Goal: Task Accomplishment & Management: Manage account settings

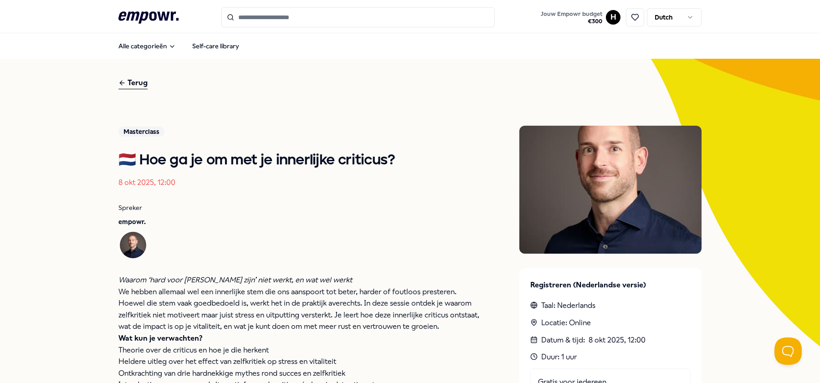
click at [127, 79] on div "Terug" at bounding box center [132, 83] width 29 height 12
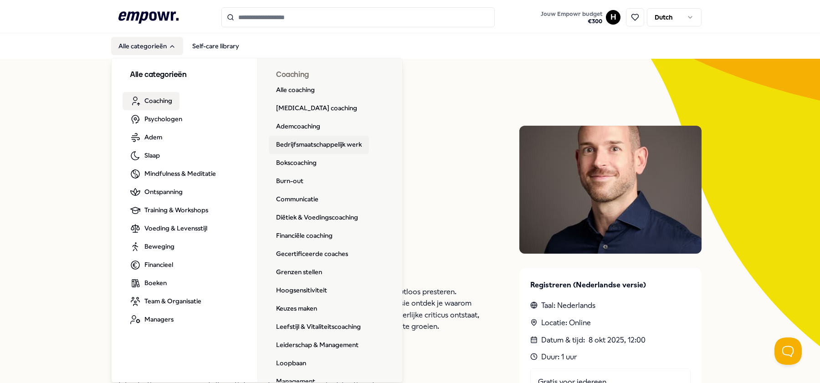
click at [318, 148] on link "Bedrijfsmaatschappelijk werk" at bounding box center [319, 145] width 100 height 18
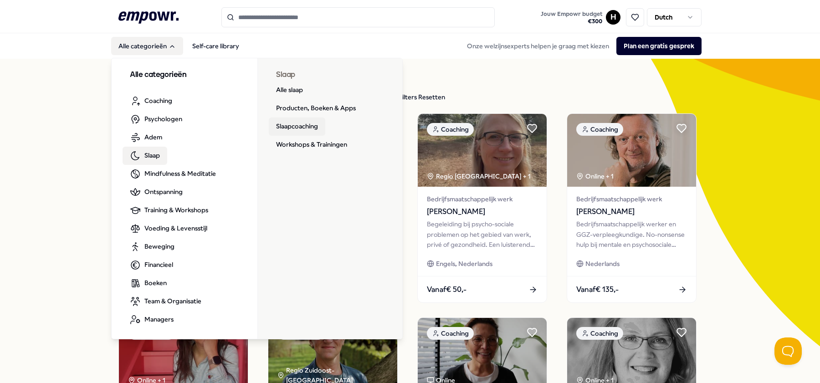
click at [306, 125] on link "Slaapcoaching" at bounding box center [297, 127] width 56 height 18
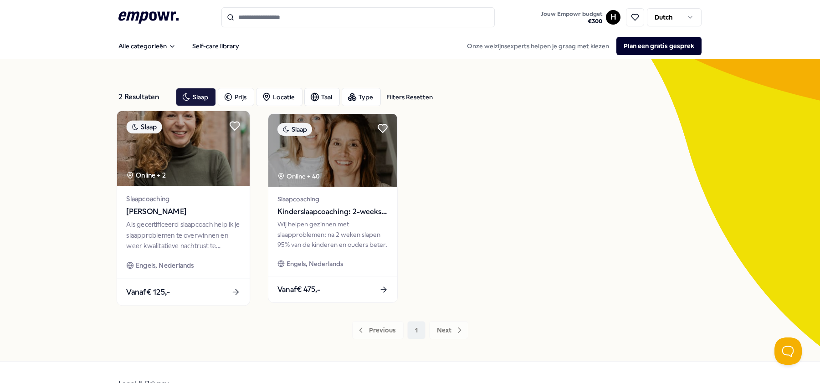
click at [185, 158] on img at bounding box center [183, 148] width 133 height 75
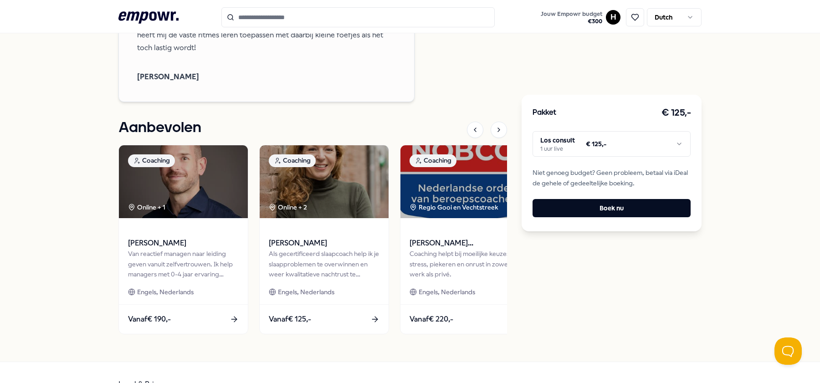
scroll to position [818, 0]
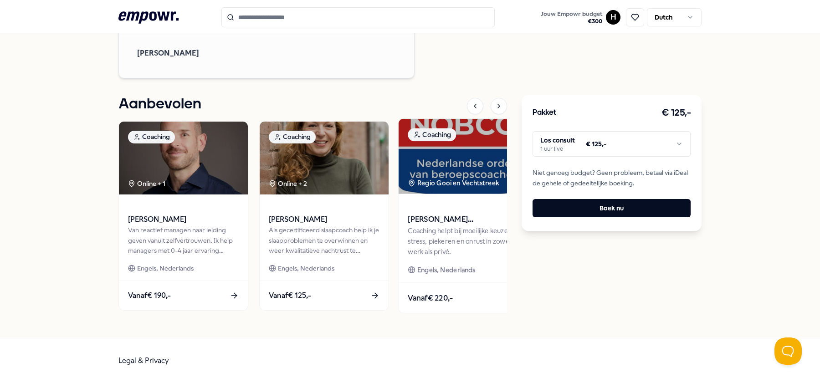
click at [457, 159] on img at bounding box center [465, 155] width 133 height 75
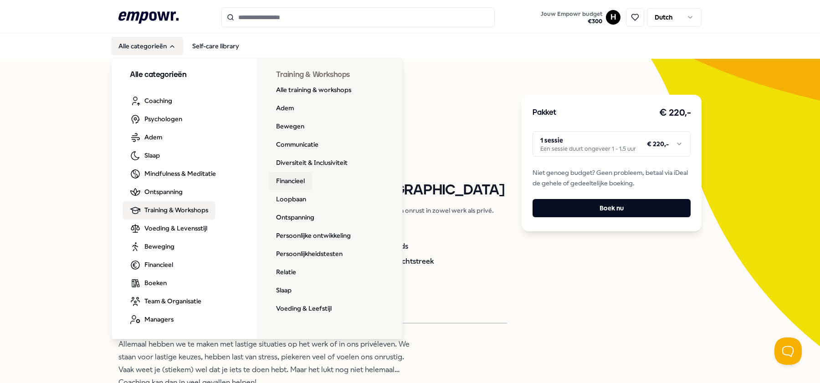
click at [285, 184] on link "Financieel" at bounding box center [290, 181] width 43 height 18
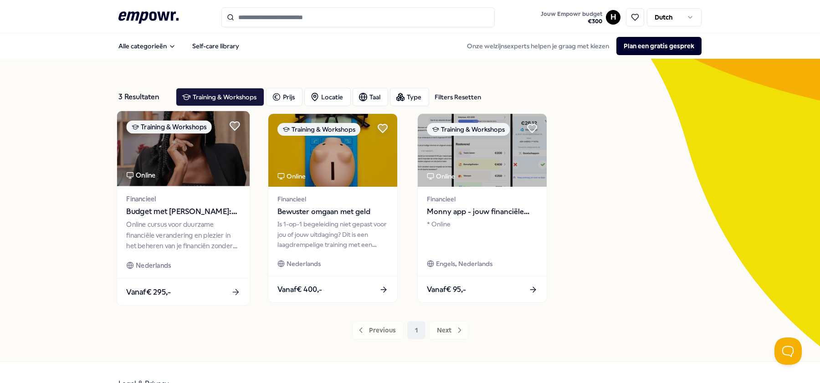
click at [144, 176] on div "Online" at bounding box center [140, 175] width 29 height 10
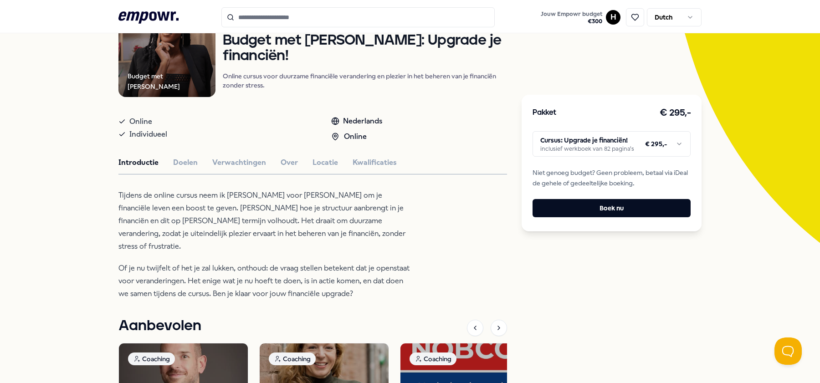
scroll to position [105, 0]
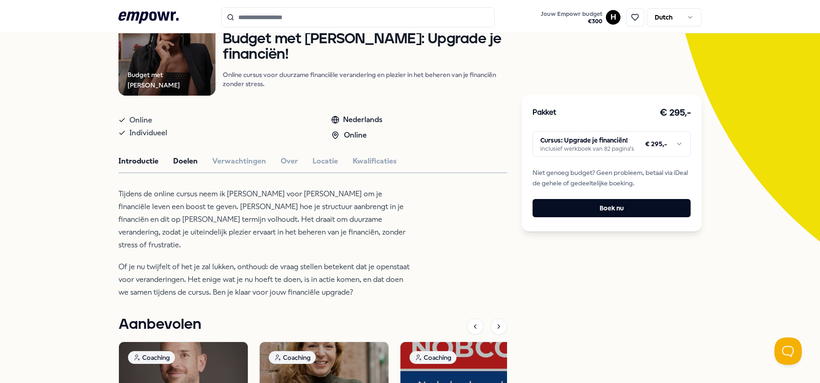
click at [178, 166] on button "Doelen" at bounding box center [185, 161] width 25 height 12
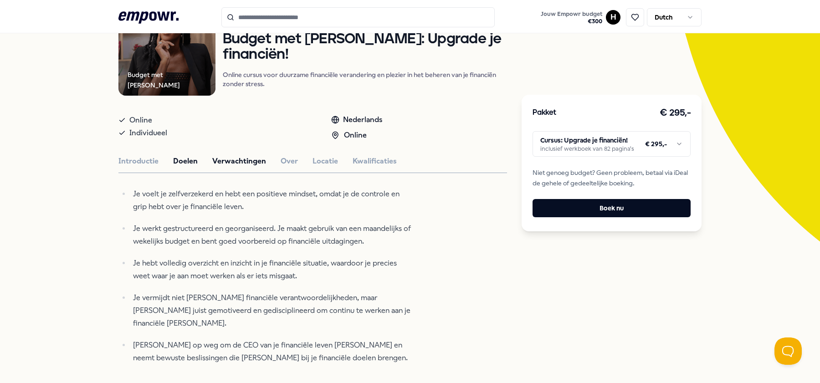
click at [236, 167] on button "Verwachtingen" at bounding box center [239, 161] width 54 height 12
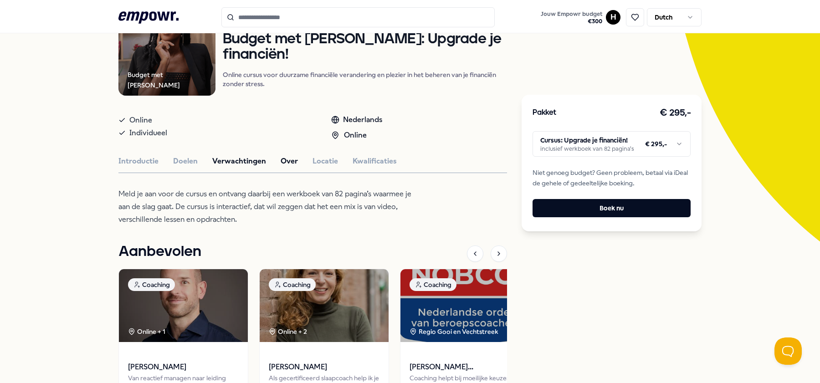
click at [282, 167] on button "Over" at bounding box center [289, 161] width 17 height 12
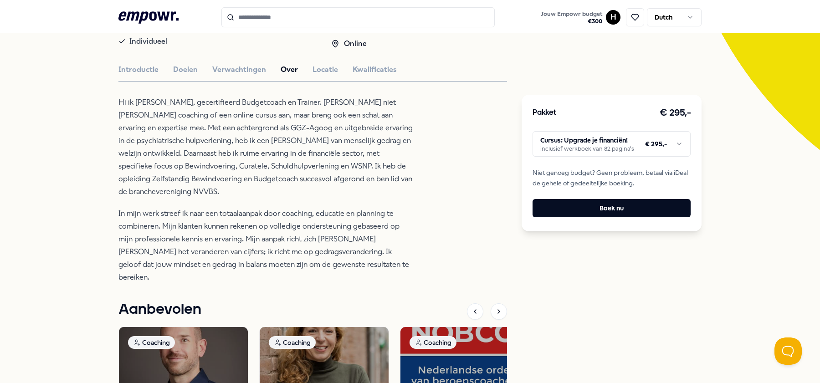
scroll to position [196, 0]
click at [327, 76] on button "Locatie" at bounding box center [326, 70] width 26 height 12
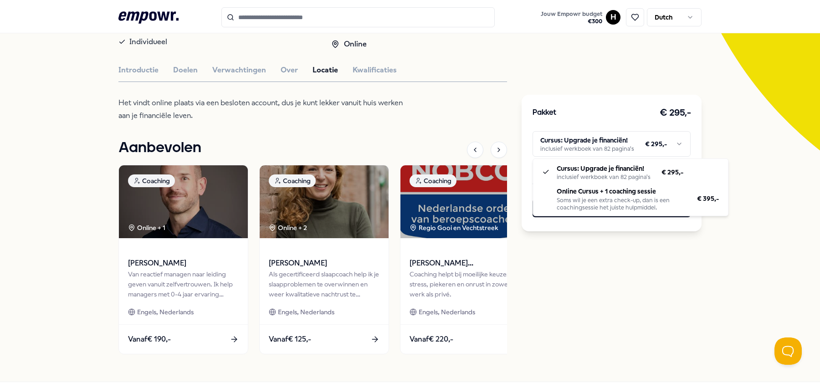
click at [613, 138] on html ".empowr-logo_svg__cls-1{fill:#03032f} Jouw Empowr budget € 300 H Dutch Alle cat…" at bounding box center [410, 191] width 820 height 383
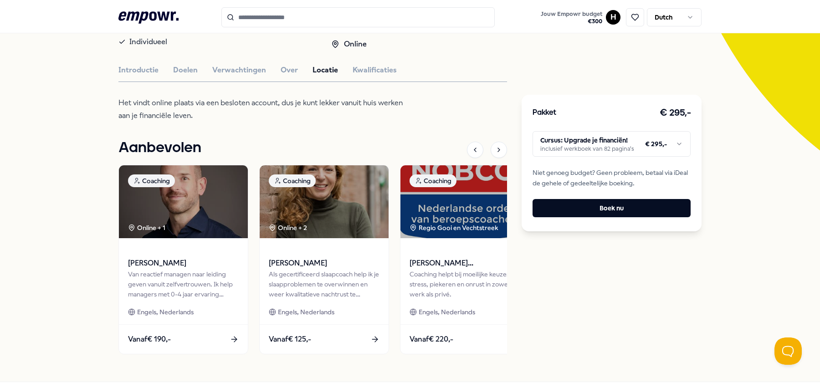
click at [574, 94] on html ".empowr-logo_svg__cls-1{fill:#03032f} Jouw Empowr budget € 300 H Dutch Alle cat…" at bounding box center [410, 191] width 820 height 383
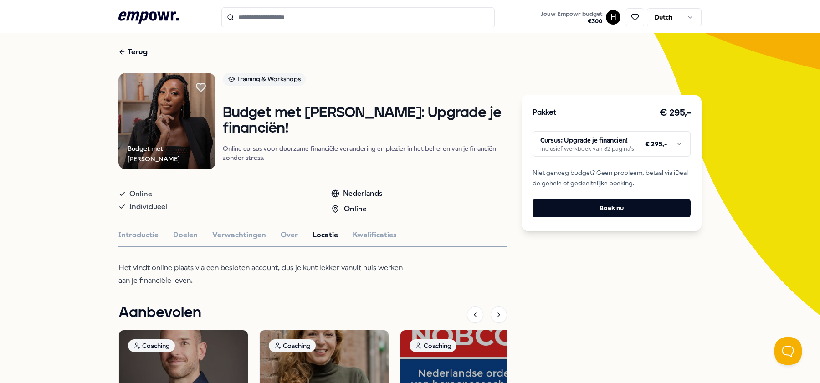
scroll to position [24, 0]
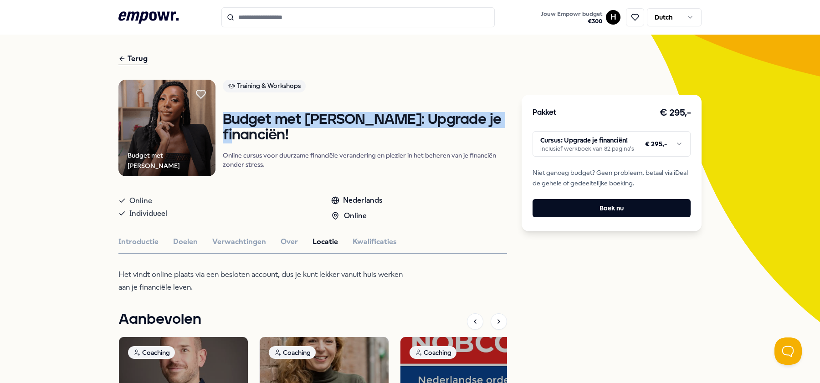
drag, startPoint x: 228, startPoint y: 143, endPoint x: 506, endPoint y: 139, distance: 278.0
click at [506, 139] on div "Budget met Danie Training & Workshops Budget met Danie: Upgrade je financiën! O…" at bounding box center [312, 128] width 389 height 97
copy h1 "Budget met [PERSON_NAME]: Upgrade je financiën!"
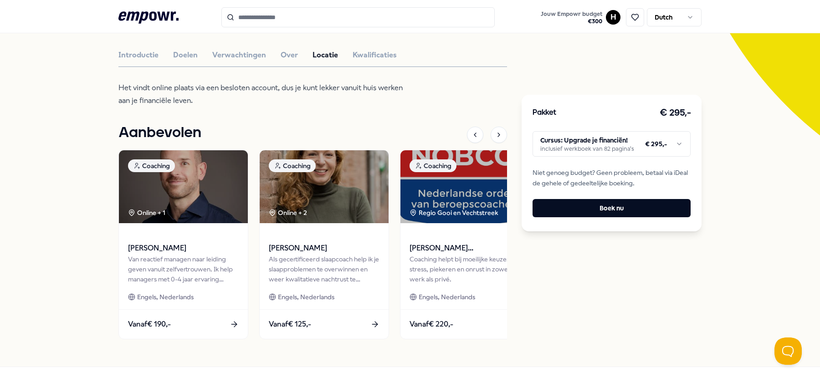
scroll to position [0, 0]
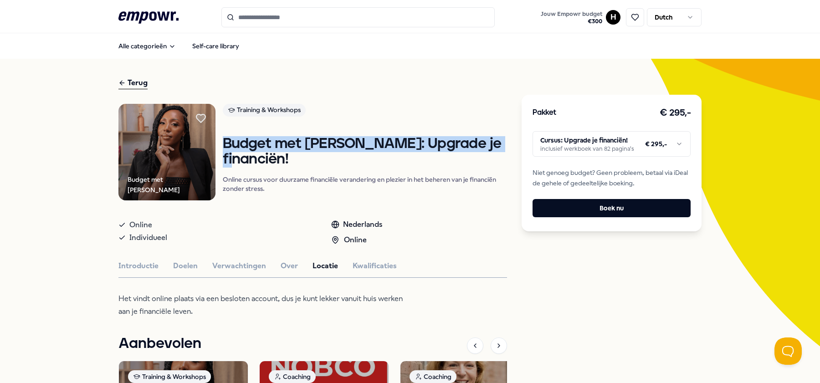
click at [609, 15] on html ".empowr-logo_svg__cls-1{fill:#03032f} Jouw Empowr budget € 300 H Dutch Alle cat…" at bounding box center [410, 191] width 820 height 383
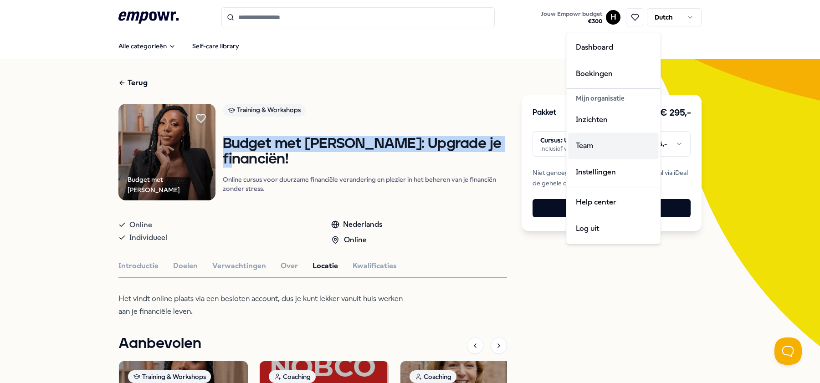
click at [592, 143] on div "Team" at bounding box center [614, 146] width 90 height 26
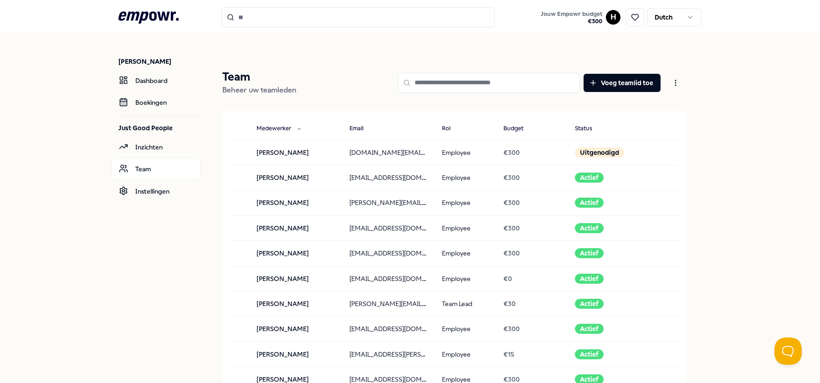
click at [431, 78] on input at bounding box center [489, 83] width 182 height 20
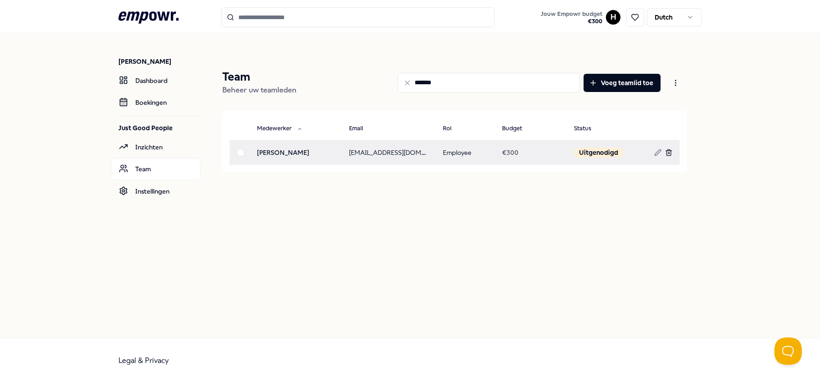
click at [668, 151] on icon at bounding box center [668, 151] width 5 height 0
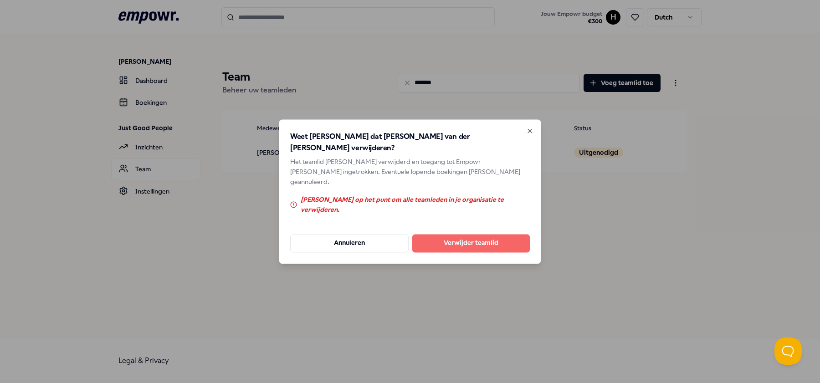
click at [487, 234] on button "Verwijder teamlid" at bounding box center [471, 243] width 118 height 18
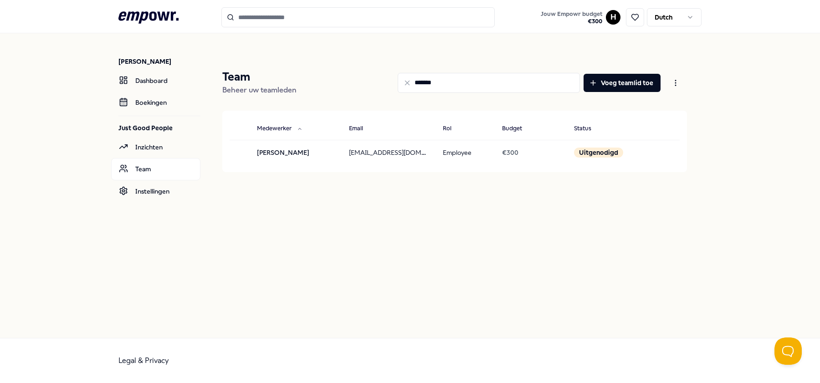
click at [445, 80] on input "*******" at bounding box center [489, 83] width 182 height 20
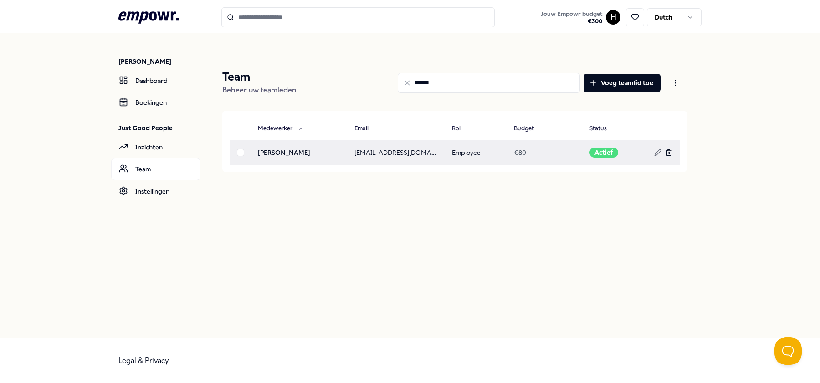
click at [672, 153] on icon at bounding box center [668, 152] width 7 height 7
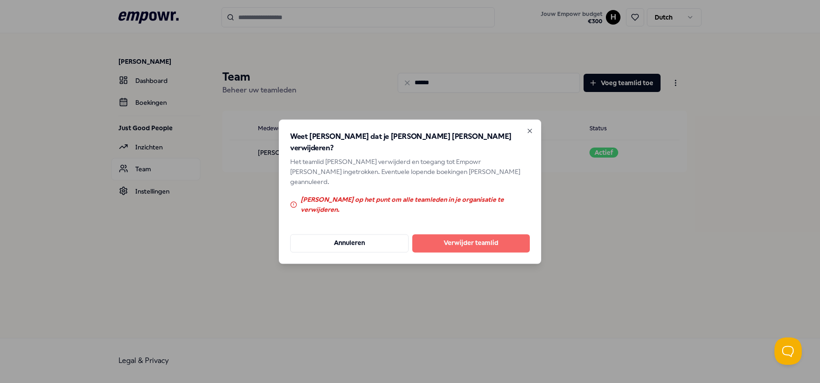
click at [463, 234] on button "Verwijder teamlid" at bounding box center [471, 243] width 118 height 18
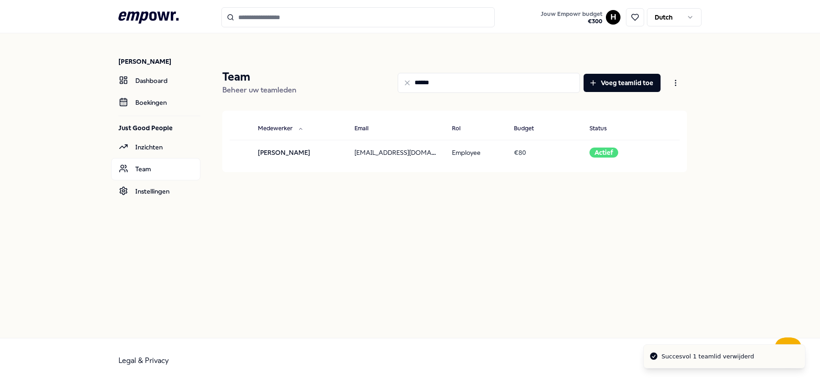
click at [424, 81] on input "******" at bounding box center [489, 83] width 182 height 20
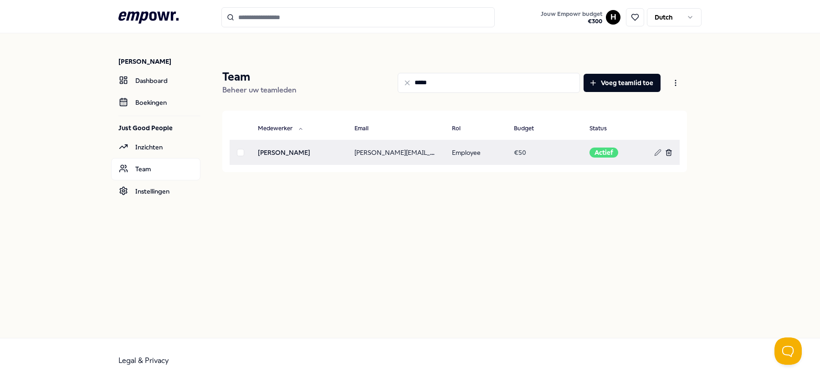
click at [669, 153] on icon at bounding box center [668, 152] width 7 height 7
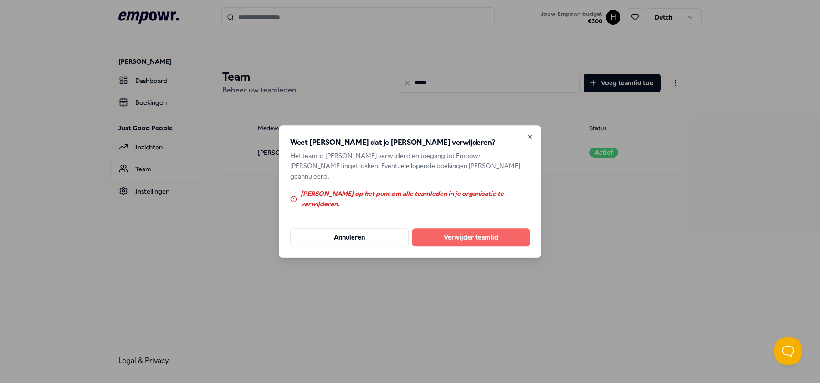
click at [488, 228] on button "Verwijder teamlid" at bounding box center [471, 237] width 118 height 18
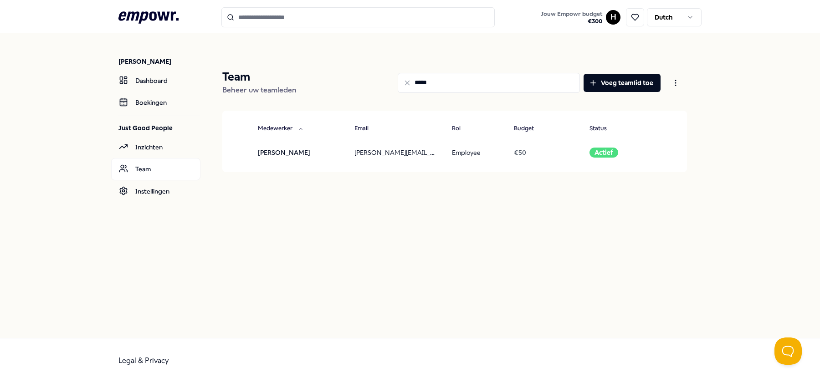
click at [421, 85] on input "*****" at bounding box center [489, 83] width 182 height 20
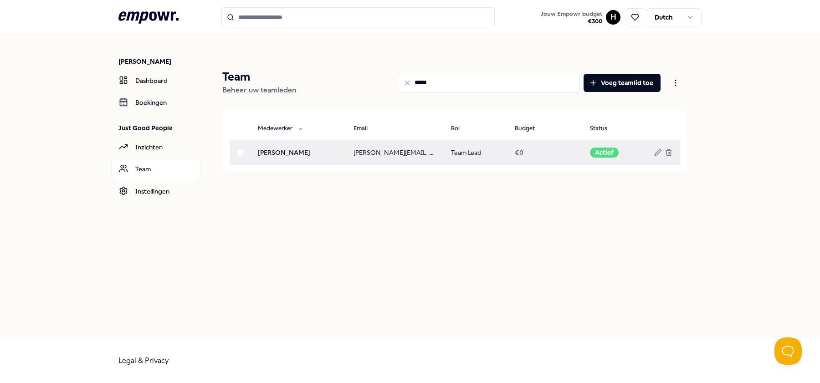
click at [673, 153] on td at bounding box center [667, 152] width 26 height 25
click at [671, 150] on icon at bounding box center [668, 152] width 7 height 7
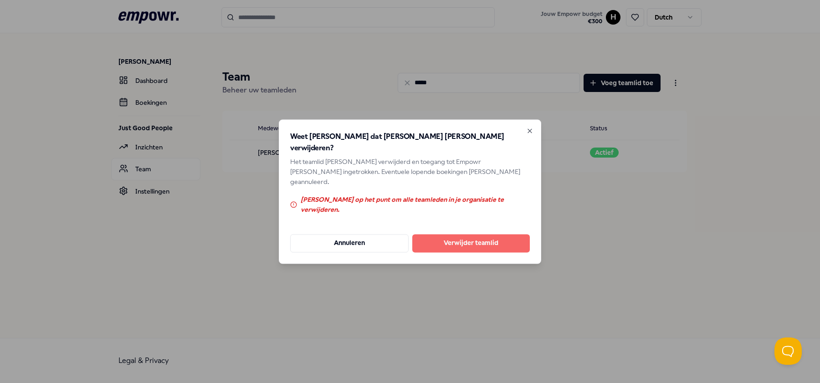
click at [505, 234] on button "Verwijder teamlid" at bounding box center [471, 243] width 118 height 18
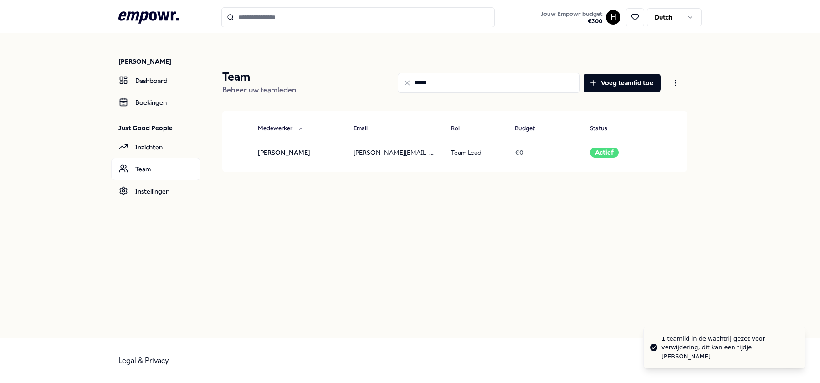
click at [426, 83] on input "*****" at bounding box center [489, 83] width 182 height 20
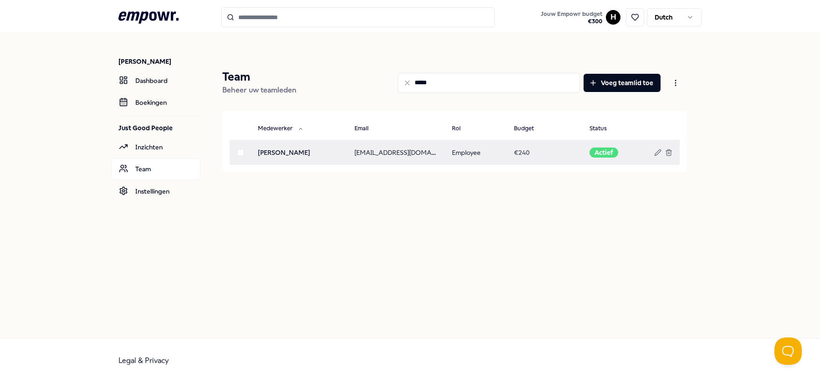
click at [673, 150] on td at bounding box center [667, 152] width 26 height 25
click at [671, 151] on icon at bounding box center [668, 151] width 5 height 0
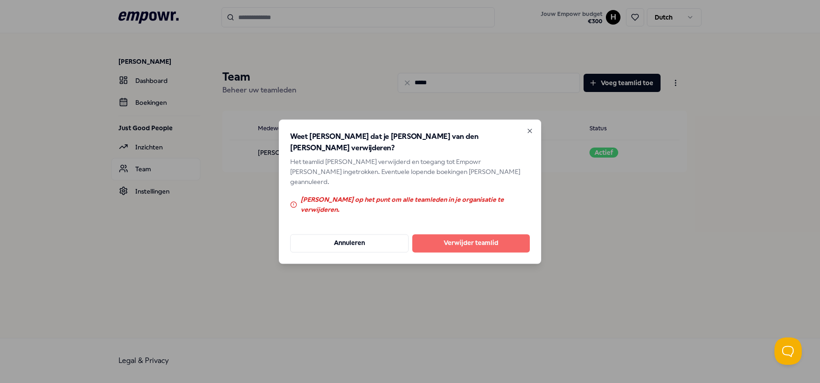
click at [492, 234] on button "Verwijder teamlid" at bounding box center [471, 243] width 118 height 18
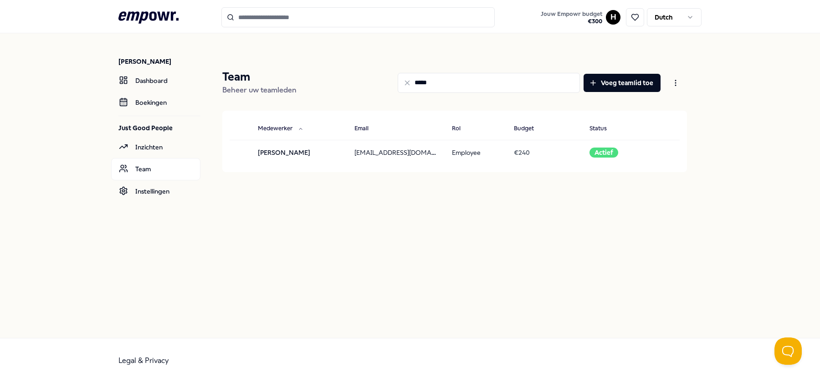
click at [425, 83] on input "*****" at bounding box center [489, 83] width 182 height 20
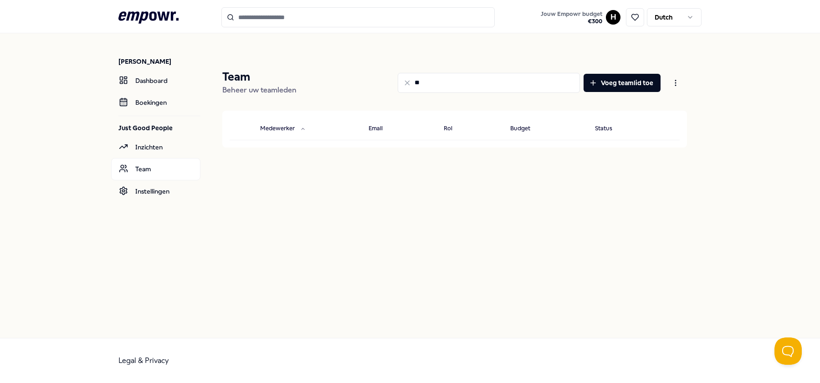
type input "*"
